Goal: Use online tool/utility: Utilize a website feature to perform a specific function

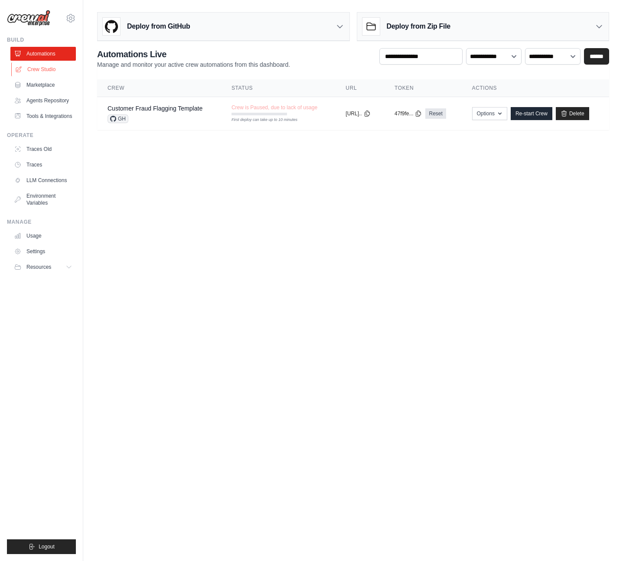
click at [42, 64] on link "Crew Studio" at bounding box center [43, 69] width 65 height 14
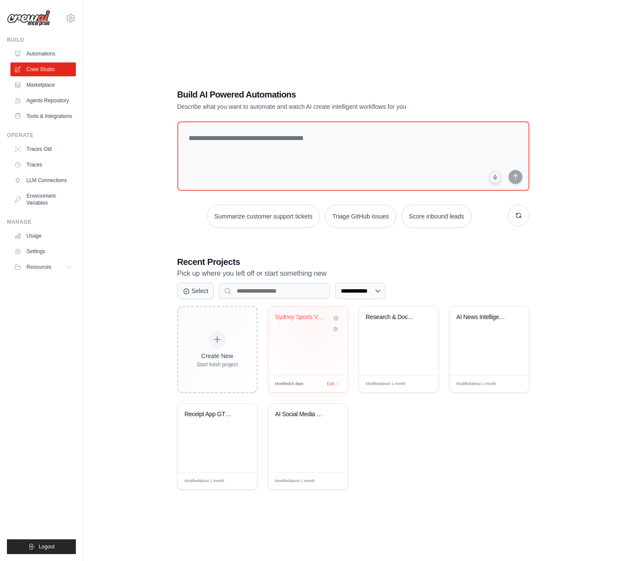
click at [310, 329] on div "Sydney Sports Venue Directory Build..." at bounding box center [307, 323] width 65 height 20
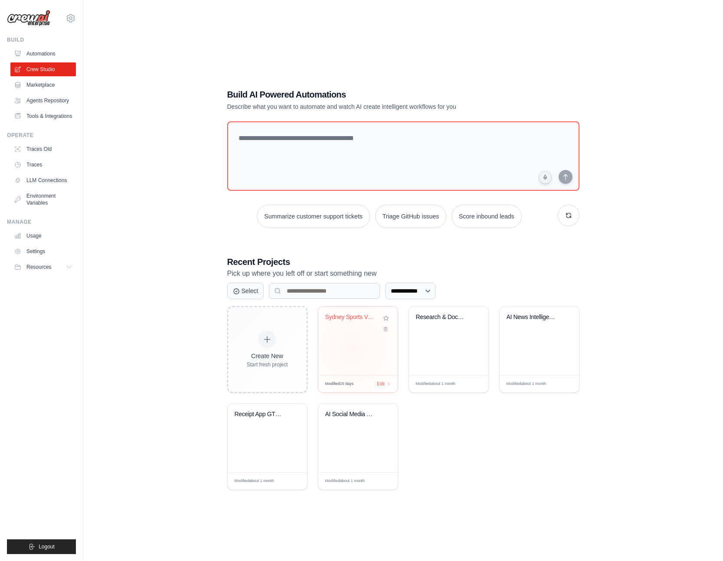
click at [353, 348] on div "Sydney Sports Venue Directory Build..." at bounding box center [357, 340] width 79 height 68
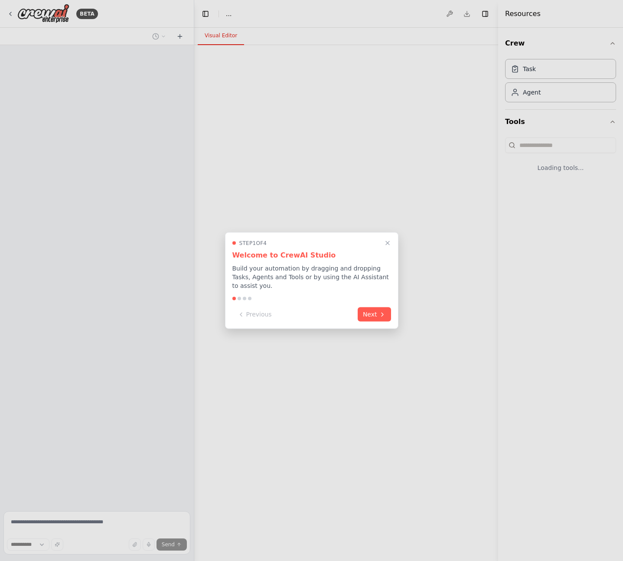
select select "****"
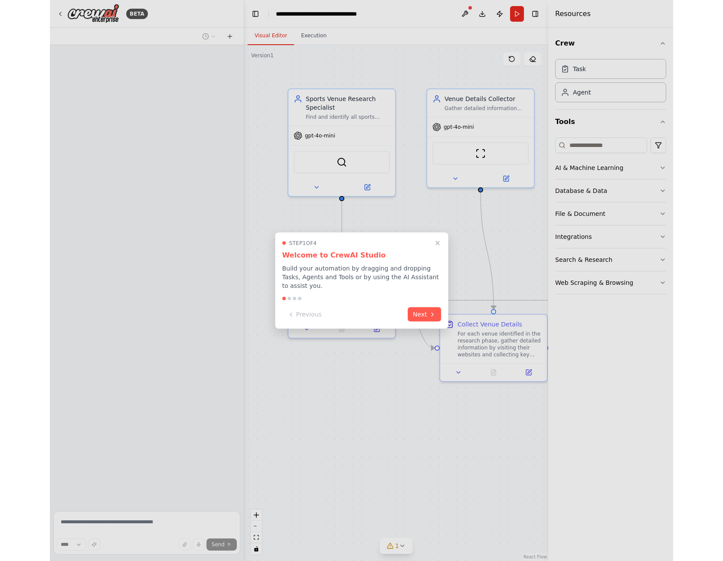
scroll to position [257, 0]
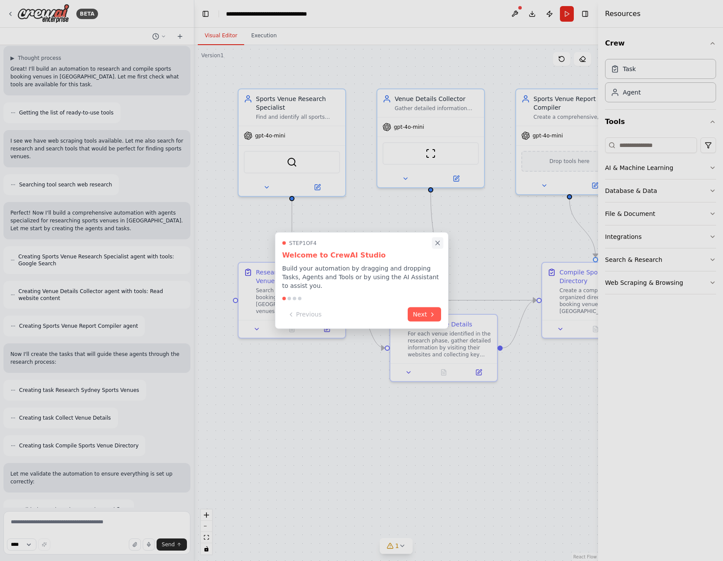
click at [437, 243] on icon "Close walkthrough" at bounding box center [437, 243] width 4 height 4
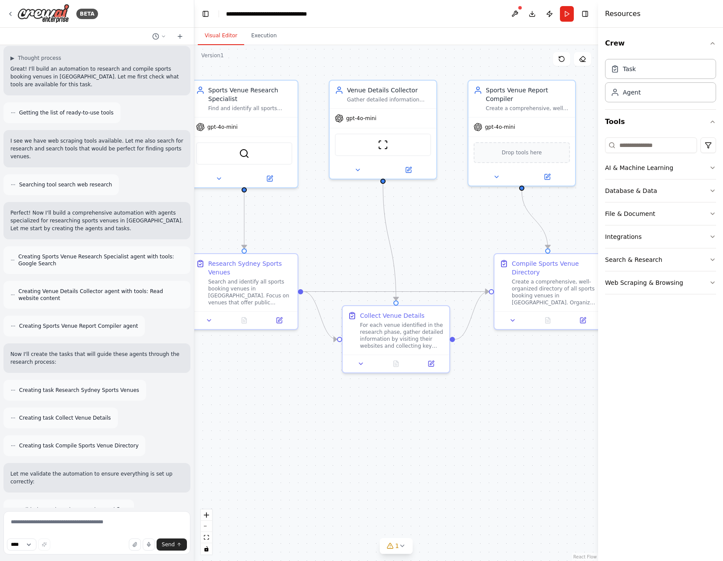
drag, startPoint x: 521, startPoint y: 211, endPoint x: 473, endPoint y: 202, distance: 48.5
click at [473, 202] on div ".deletable-edge-delete-btn { width: 20px; height: 20px; border: 0px solid #ffff…" at bounding box center [396, 303] width 404 height 516
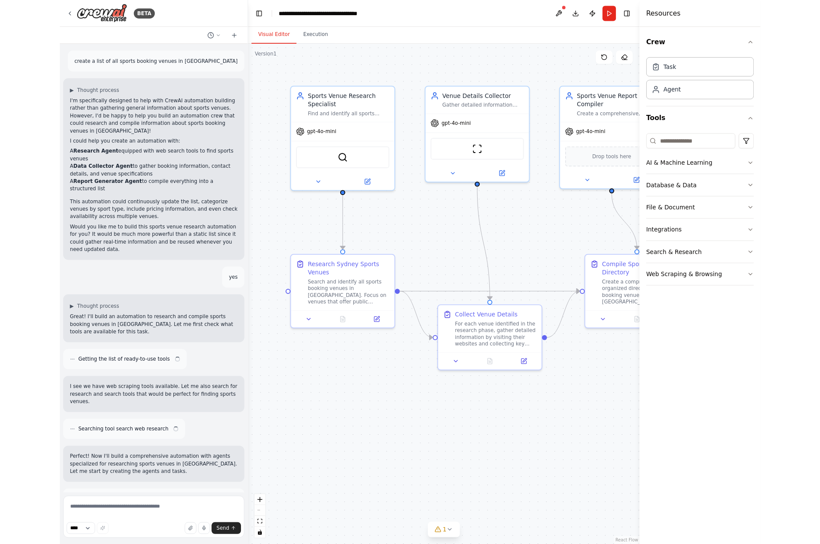
scroll to position [588, 0]
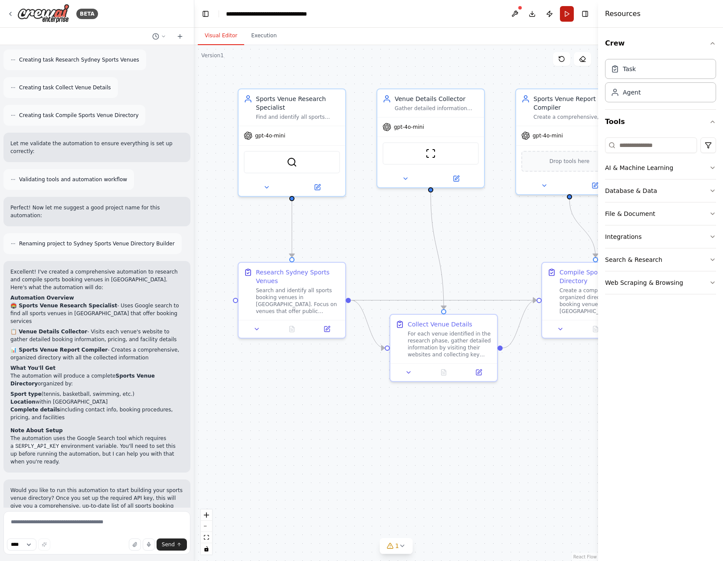
click at [565, 16] on button "Run" at bounding box center [567, 14] width 14 height 16
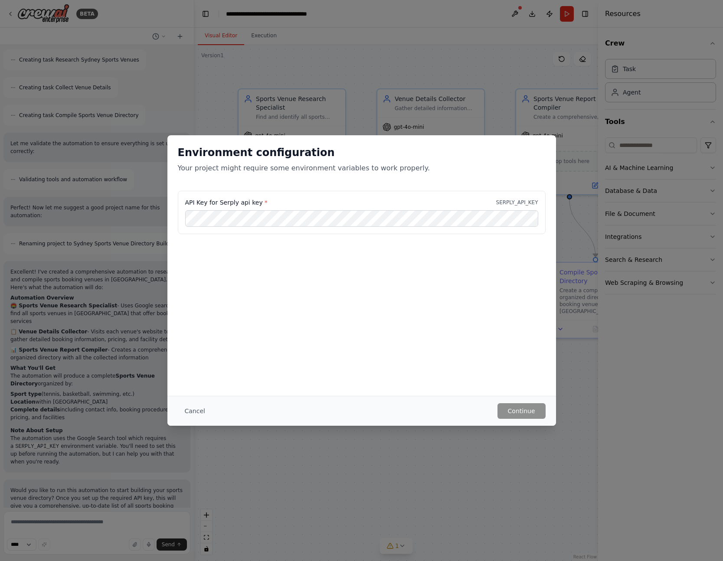
click at [256, 203] on label "API Key for Serply api key *" at bounding box center [226, 202] width 82 height 9
drag, startPoint x: 258, startPoint y: 202, endPoint x: 217, endPoint y: 202, distance: 41.2
click at [217, 202] on label "API Key for Serply api key *" at bounding box center [226, 202] width 82 height 9
copy label "Serply api key"
click at [519, 413] on button "Continue" at bounding box center [521, 411] width 48 height 16
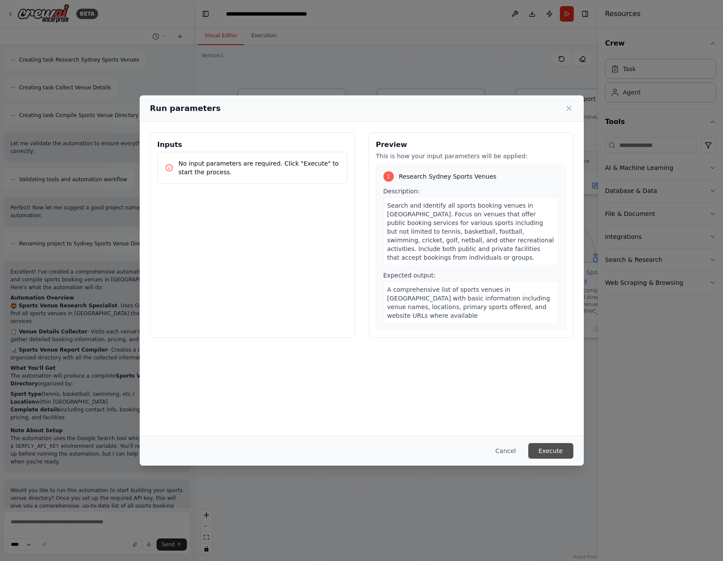
click at [559, 453] on button "Execute" at bounding box center [550, 451] width 45 height 16
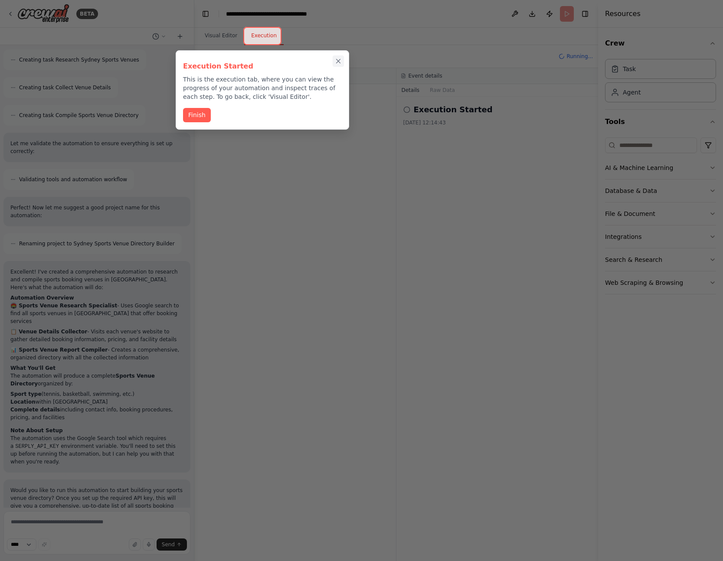
click at [337, 60] on icon "Close walkthrough" at bounding box center [338, 61] width 4 height 4
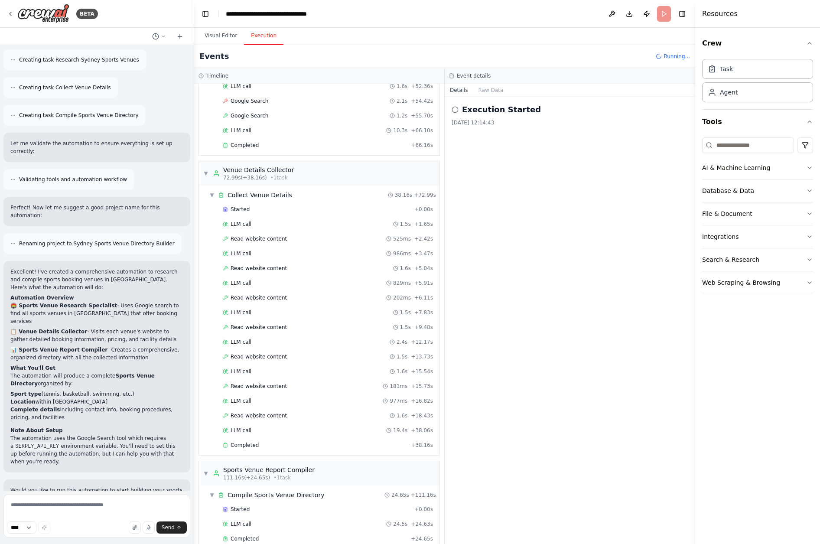
scroll to position [552, 0]
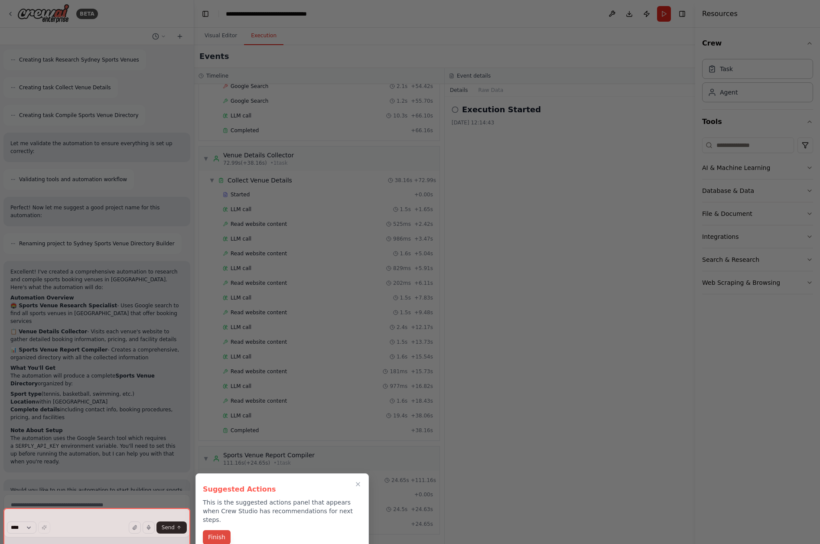
click at [216, 530] on button "Finish" at bounding box center [217, 537] width 28 height 14
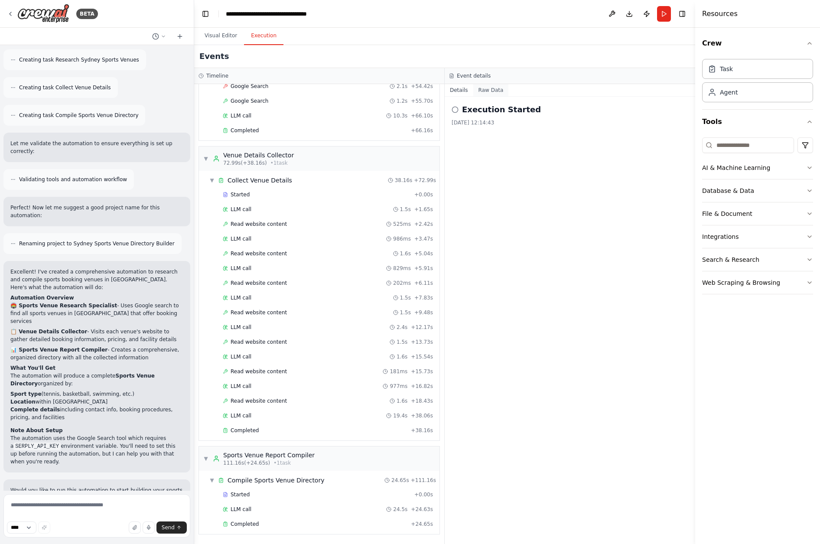
click at [488, 90] on button "Raw Data" at bounding box center [491, 90] width 36 height 12
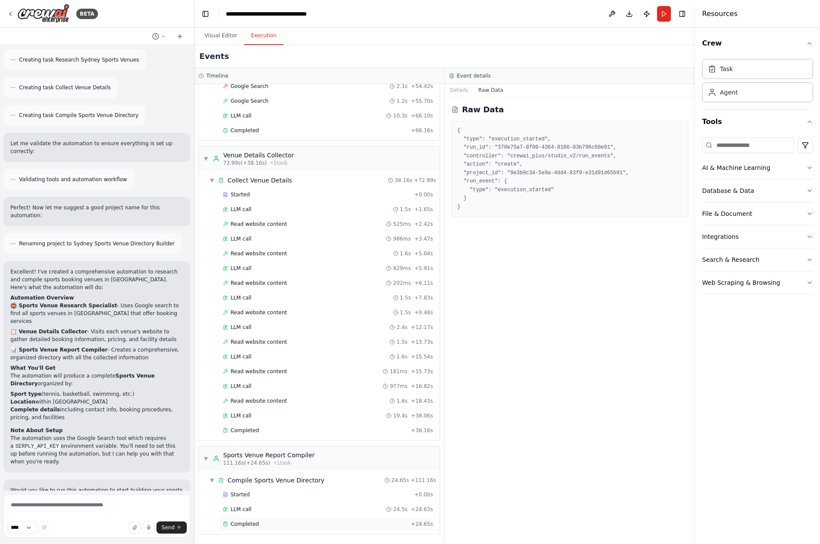
click at [251, 521] on span "Completed" at bounding box center [245, 524] width 28 height 7
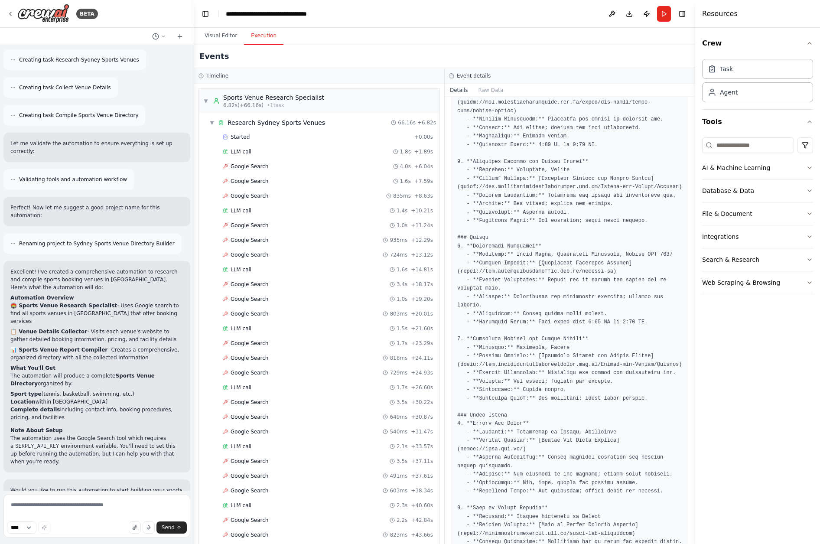
scroll to position [977, 0]
